Goal: Task Accomplishment & Management: Complete application form

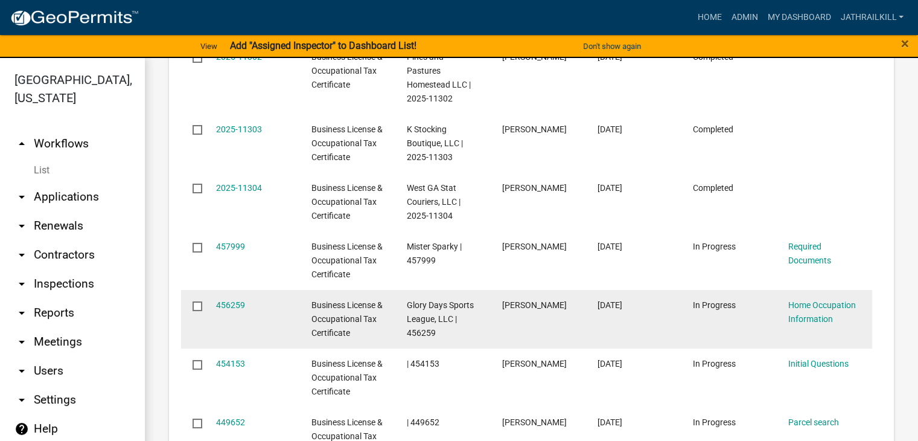
scroll to position [905, 0]
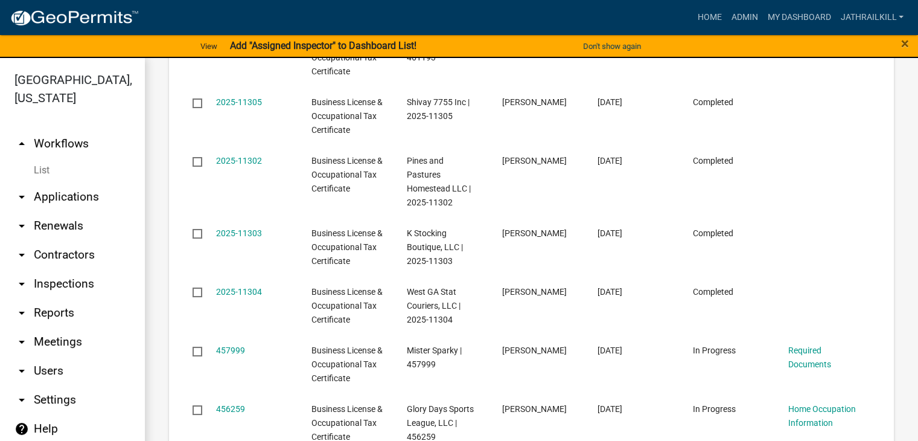
click at [70, 129] on link "arrow_drop_up Workflows" at bounding box center [72, 143] width 145 height 29
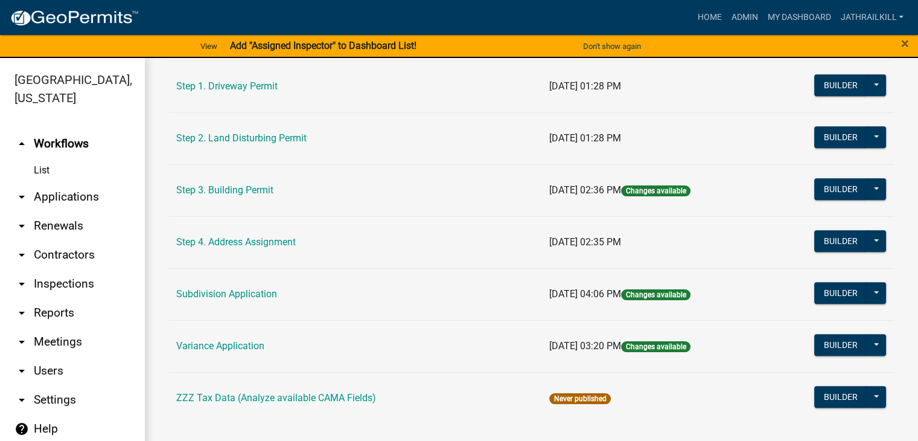
scroll to position [14, 0]
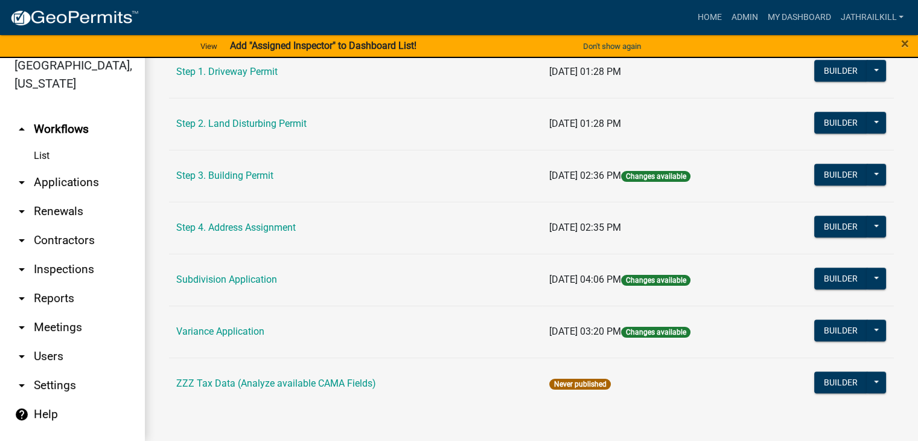
click at [236, 170] on link "Step 3. Building Permit" at bounding box center [224, 175] width 97 height 11
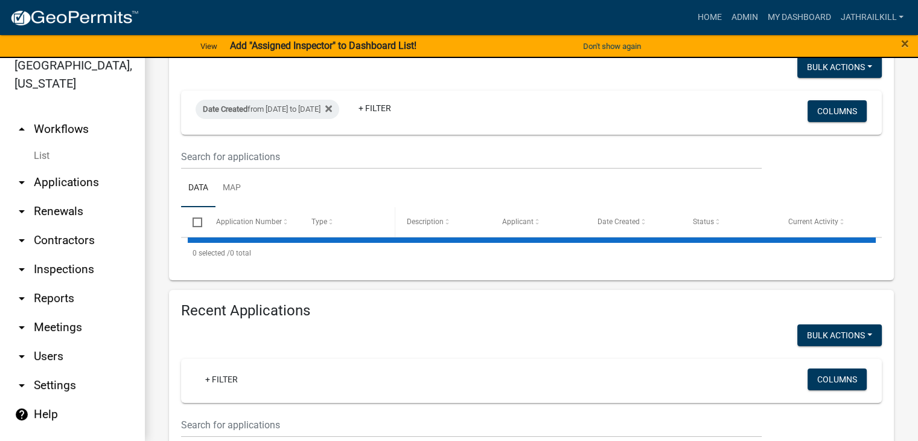
select select "2: 50"
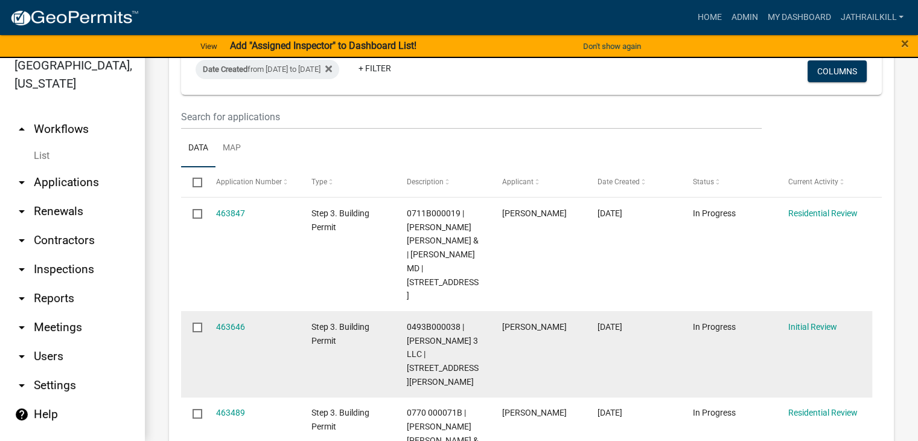
scroll to position [241, 0]
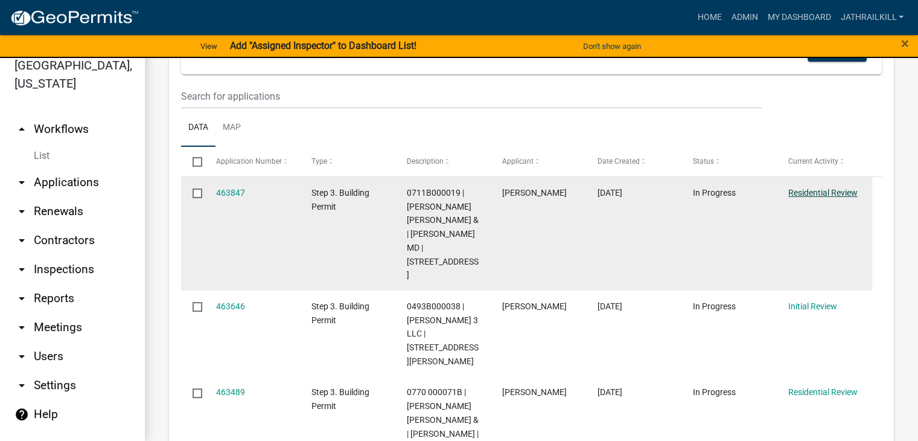
click at [816, 191] on link "Residential Review" at bounding box center [822, 193] width 69 height 10
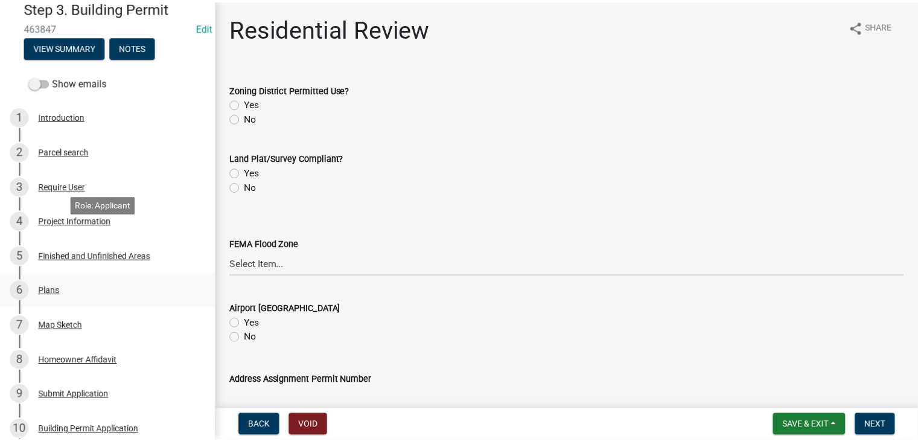
scroll to position [121, 0]
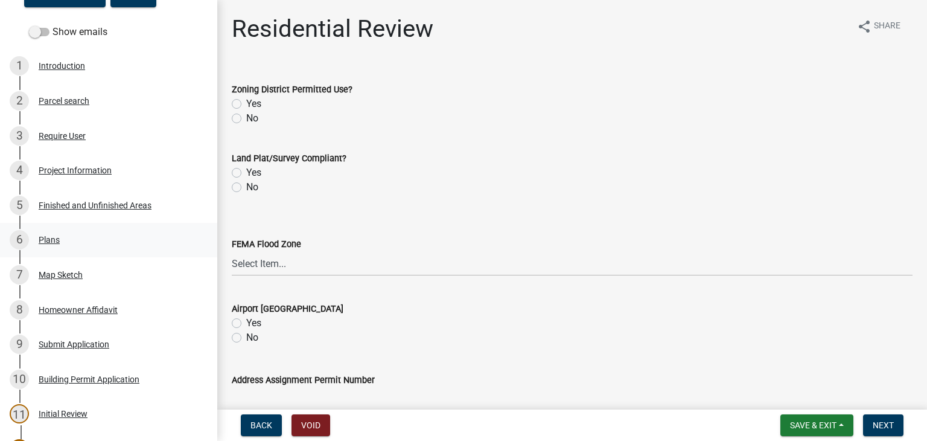
click at [74, 225] on link "6 Plans" at bounding box center [108, 240] width 217 height 35
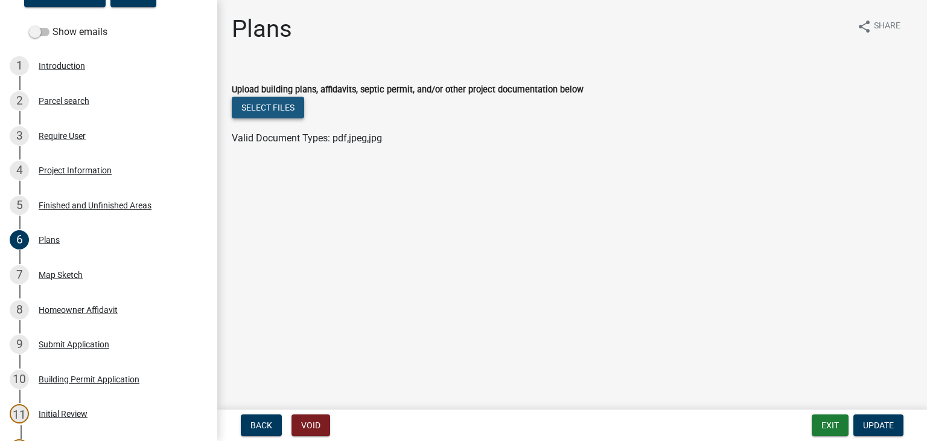
click at [264, 114] on button "Select files" at bounding box center [268, 108] width 72 height 22
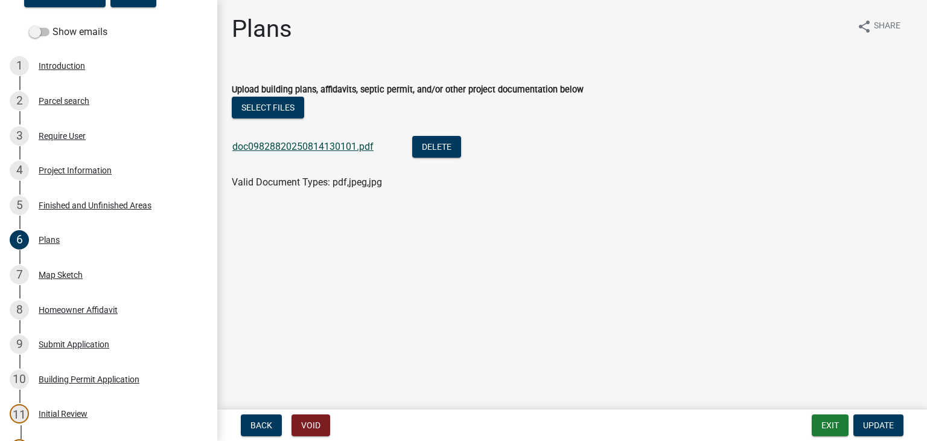
click at [327, 146] on link "doc09828820250814130101.pdf" at bounding box center [302, 146] width 141 height 11
click at [882, 426] on span "Update" at bounding box center [878, 425] width 31 height 10
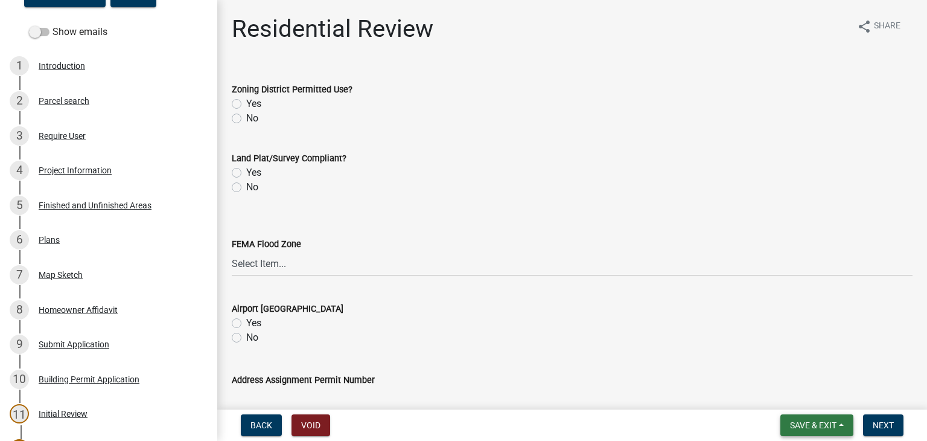
click at [805, 422] on span "Save & Exit" at bounding box center [813, 425] width 46 height 10
click at [789, 397] on button "Save & Exit" at bounding box center [805, 393] width 97 height 29
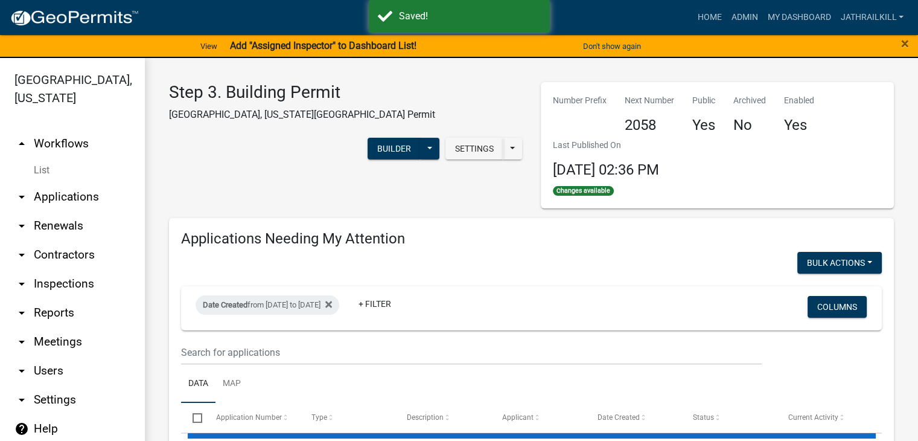
select select "2: 50"
